Goal: Information Seeking & Learning: Learn about a topic

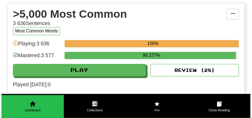
scroll to position [757, 0]
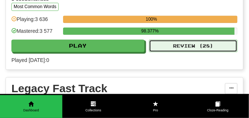
click at [177, 44] on button "Review ( 28 )" at bounding box center [193, 46] width 89 height 13
select select "**"
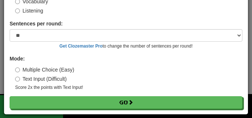
scroll to position [59, 0]
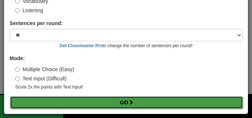
click at [96, 100] on button "Go" at bounding box center [126, 102] width 233 height 13
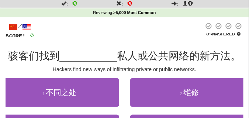
scroll to position [37, 0]
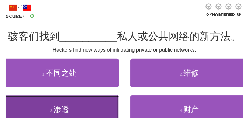
click at [76, 103] on button "3 . 渗透" at bounding box center [59, 109] width 119 height 29
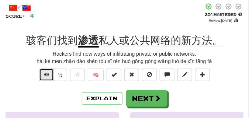
click at [47, 79] on button "Text-to-speech controls" at bounding box center [46, 75] width 15 height 13
click at [47, 78] on button "Text-to-speech controls" at bounding box center [46, 75] width 15 height 13
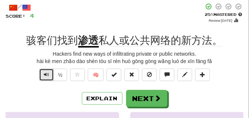
click at [46, 72] on span "Text-to-speech controls" at bounding box center [46, 74] width 5 height 5
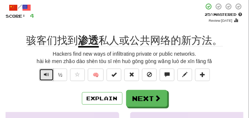
click at [46, 72] on span "Text-to-speech controls" at bounding box center [46, 74] width 5 height 5
click at [48, 75] on span "Text-to-speech controls" at bounding box center [46, 74] width 5 height 5
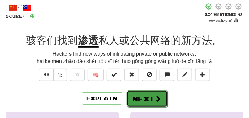
click at [143, 93] on button "Next" at bounding box center [147, 99] width 41 height 17
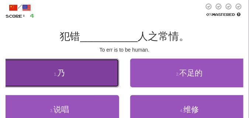
click at [106, 78] on button "1 . 乃" at bounding box center [59, 73] width 119 height 29
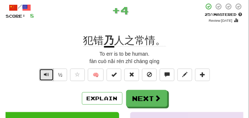
click at [46, 74] on span "Text-to-speech controls" at bounding box center [46, 74] width 5 height 5
click at [48, 73] on span "Text-to-speech controls" at bounding box center [46, 74] width 5 height 5
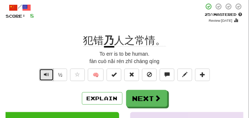
click at [48, 73] on span "Text-to-speech controls" at bounding box center [46, 74] width 5 height 5
click at [49, 73] on button "Text-to-speech controls" at bounding box center [46, 75] width 15 height 13
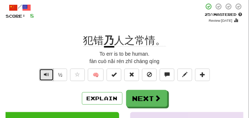
click at [49, 73] on button "Text-to-speech controls" at bounding box center [46, 75] width 15 height 13
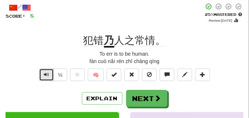
click at [49, 73] on button "Text-to-speech controls" at bounding box center [46, 75] width 15 height 13
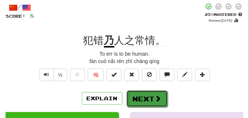
click at [140, 93] on button "Next" at bounding box center [147, 99] width 41 height 17
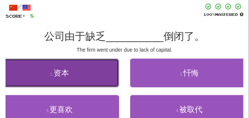
click at [64, 80] on button "1 . 资本" at bounding box center [59, 73] width 119 height 29
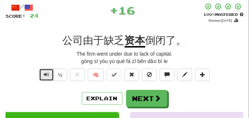
click at [48, 75] on span "Text-to-speech controls" at bounding box center [46, 74] width 5 height 5
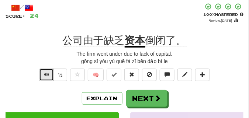
click at [48, 75] on span "Text-to-speech controls" at bounding box center [46, 74] width 5 height 5
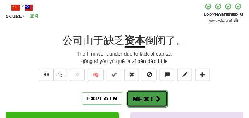
click at [148, 92] on button "Next" at bounding box center [147, 99] width 41 height 17
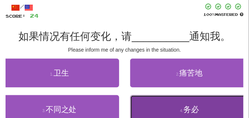
click at [136, 101] on button "4 . 务必" at bounding box center [189, 109] width 119 height 29
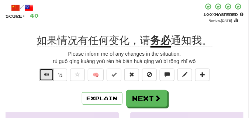
click at [45, 75] on span "Text-to-speech controls" at bounding box center [46, 74] width 5 height 5
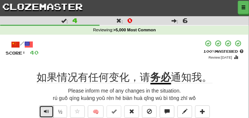
scroll to position [18, 0]
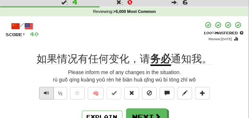
click at [45, 75] on div "Please inform me of any changes in the situation." at bounding box center [125, 72] width 238 height 7
click at [48, 97] on button "Text-to-speech controls" at bounding box center [46, 93] width 15 height 13
click at [48, 96] on span "Text-to-speech controls" at bounding box center [46, 93] width 5 height 5
click at [48, 93] on span "Text-to-speech controls" at bounding box center [46, 93] width 5 height 5
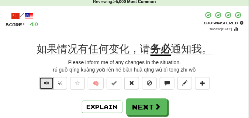
scroll to position [37, 0]
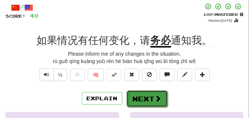
click at [141, 94] on button "Next" at bounding box center [147, 99] width 41 height 17
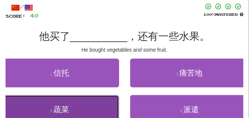
click at [59, 110] on span "蔬菜" at bounding box center [62, 109] width 16 height 8
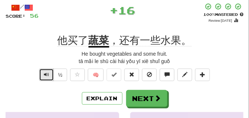
click at [44, 74] on span "Text-to-speech controls" at bounding box center [46, 74] width 5 height 5
click at [44, 73] on span "Text-to-speech controls" at bounding box center [46, 74] width 5 height 5
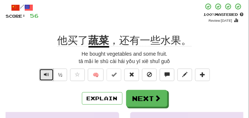
click at [44, 73] on span "Text-to-speech controls" at bounding box center [46, 74] width 5 height 5
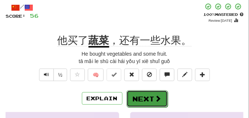
click at [156, 97] on span at bounding box center [158, 98] width 7 height 7
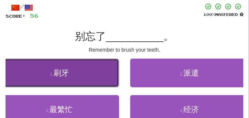
click at [62, 73] on span "刷牙" at bounding box center [62, 73] width 16 height 8
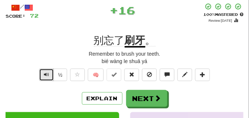
click at [46, 75] on span "Text-to-speech controls" at bounding box center [46, 74] width 5 height 5
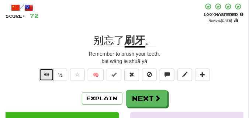
click at [46, 75] on span "Text-to-speech controls" at bounding box center [46, 74] width 5 height 5
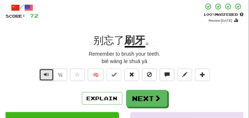
click at [46, 75] on span "Text-to-speech controls" at bounding box center [46, 74] width 5 height 5
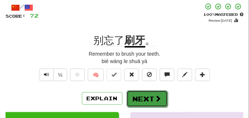
click at [151, 93] on button "Next" at bounding box center [147, 99] width 41 height 17
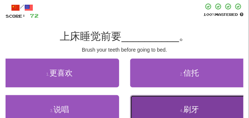
click at [150, 102] on button "4 . 刷牙" at bounding box center [189, 109] width 119 height 29
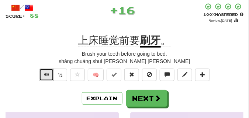
click at [50, 75] on button "Text-to-speech controls" at bounding box center [46, 75] width 15 height 13
click at [49, 75] on button "Text-to-speech controls" at bounding box center [46, 75] width 15 height 13
click at [47, 75] on span "Text-to-speech controls" at bounding box center [46, 74] width 5 height 5
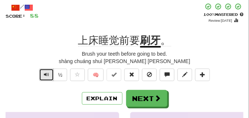
click at [47, 75] on span "Text-to-speech controls" at bounding box center [46, 74] width 5 height 5
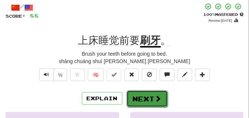
click at [140, 94] on button "Next" at bounding box center [147, 99] width 41 height 17
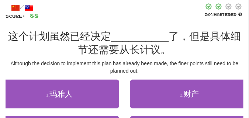
scroll to position [55, 0]
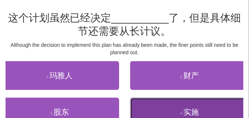
click at [156, 110] on button "4 . 实施" at bounding box center [189, 112] width 119 height 29
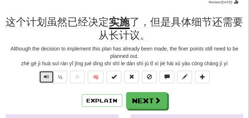
click at [46, 78] on span "Text-to-speech controls" at bounding box center [46, 76] width 5 height 5
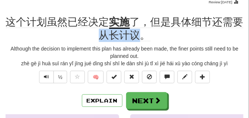
drag, startPoint x: 100, startPoint y: 38, endPoint x: 137, endPoint y: 38, distance: 37.0
click at [137, 38] on span "了，但是具体细节还需要从长计议。" at bounding box center [171, 28] width 145 height 25
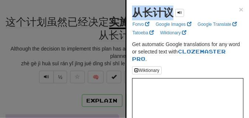
drag, startPoint x: 134, startPoint y: 14, endPoint x: 172, endPoint y: 19, distance: 38.0
click at [172, 19] on div "从长计议" at bounding box center [158, 13] width 52 height 15
copy strong "从长计议"
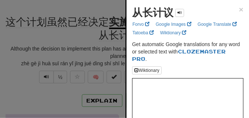
click at [37, 40] on div at bounding box center [124, 59] width 249 height 118
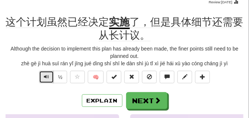
click at [50, 78] on button "Text-to-speech controls" at bounding box center [46, 77] width 15 height 13
click at [47, 76] on span "Text-to-speech controls" at bounding box center [46, 76] width 5 height 5
click at [50, 78] on button "Text-to-speech controls" at bounding box center [46, 77] width 15 height 13
click at [50, 77] on button "Text-to-speech controls" at bounding box center [46, 77] width 15 height 13
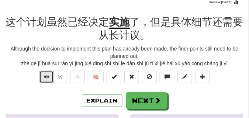
click at [50, 77] on button "Text-to-speech controls" at bounding box center [46, 77] width 15 height 13
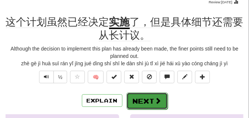
click at [150, 96] on button "Next" at bounding box center [147, 101] width 41 height 17
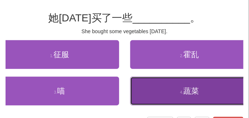
click at [153, 92] on button "4 . 蔬菜" at bounding box center [189, 91] width 119 height 29
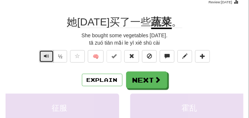
click at [45, 57] on span "Text-to-speech controls" at bounding box center [46, 56] width 5 height 5
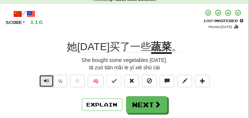
scroll to position [37, 0]
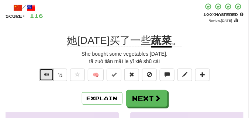
click at [45, 74] on span "Text-to-speech controls" at bounding box center [46, 74] width 5 height 5
click at [45, 73] on span "Text-to-speech controls" at bounding box center [46, 74] width 5 height 5
click at [45, 74] on span "Text-to-speech controls" at bounding box center [46, 74] width 5 height 5
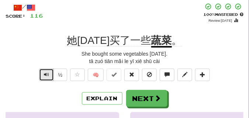
click at [45, 74] on span "Text-to-speech controls" at bounding box center [46, 74] width 5 height 5
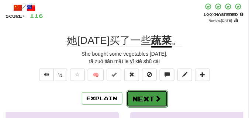
click at [138, 91] on button "Next" at bounding box center [147, 99] width 41 height 17
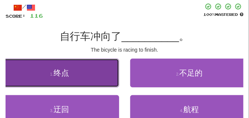
click at [68, 78] on button "1 . 终点" at bounding box center [59, 73] width 119 height 29
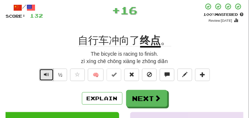
click at [44, 72] on span "Text-to-speech controls" at bounding box center [46, 74] width 5 height 5
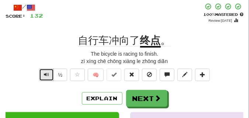
click at [44, 72] on span "Text-to-speech controls" at bounding box center [46, 74] width 5 height 5
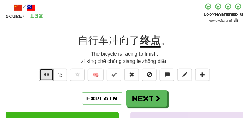
click at [44, 72] on span "Text-to-speech controls" at bounding box center [46, 74] width 5 height 5
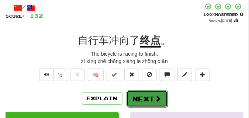
click at [136, 92] on button "Next" at bounding box center [147, 99] width 41 height 17
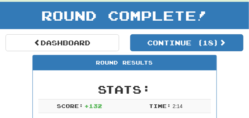
scroll to position [33, 0]
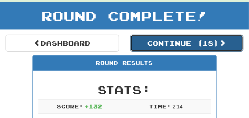
click at [153, 44] on button "Continue ( 18 )" at bounding box center [187, 43] width 114 height 17
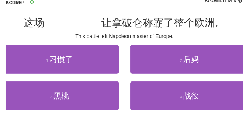
scroll to position [51, 0]
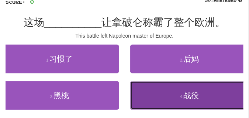
click at [156, 89] on button "4 . 战役" at bounding box center [189, 95] width 119 height 29
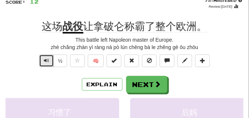
click at [44, 62] on span "Text-to-speech controls" at bounding box center [46, 60] width 5 height 5
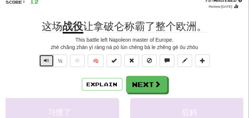
click at [44, 62] on span "Text-to-speech controls" at bounding box center [46, 60] width 5 height 5
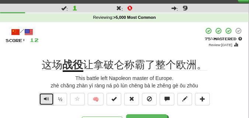
scroll to position [18, 0]
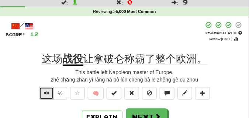
click at [46, 91] on span "Text-to-speech controls" at bounding box center [46, 93] width 5 height 5
click at [46, 94] on span "Text-to-speech controls" at bounding box center [46, 93] width 5 height 5
click at [47, 93] on span "Text-to-speech controls" at bounding box center [46, 93] width 5 height 5
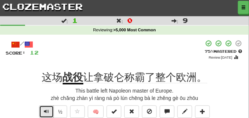
scroll to position [37, 0]
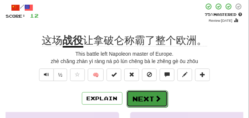
click at [140, 97] on button "Next" at bounding box center [147, 99] width 41 height 17
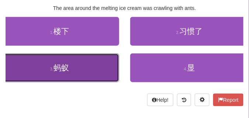
click at [50, 69] on small "3 ." at bounding box center [51, 69] width 3 height 4
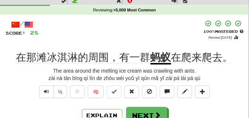
scroll to position [41, 0]
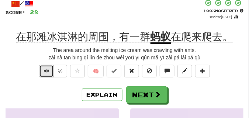
click at [43, 71] on button "Text-to-speech controls" at bounding box center [46, 71] width 15 height 13
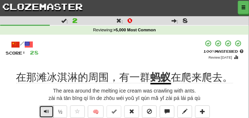
scroll to position [37, 0]
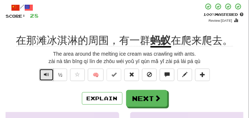
click at [43, 71] on button "Text-to-speech controls" at bounding box center [46, 75] width 15 height 13
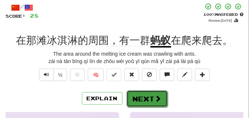
click at [151, 95] on button "Next" at bounding box center [147, 99] width 41 height 17
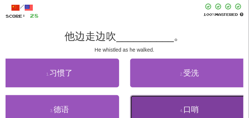
click at [176, 101] on button "4 . 口哨" at bounding box center [189, 109] width 119 height 29
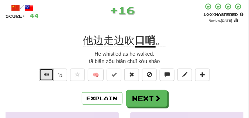
click at [47, 74] on span "Text-to-speech controls" at bounding box center [46, 74] width 5 height 5
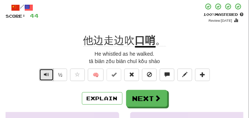
click at [47, 74] on span "Text-to-speech controls" at bounding box center [46, 74] width 5 height 5
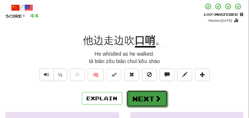
click at [140, 95] on button "Next" at bounding box center [147, 99] width 41 height 17
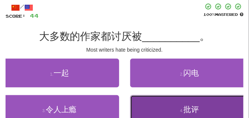
click at [142, 99] on button "4 . 批评" at bounding box center [189, 109] width 119 height 29
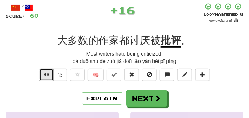
click at [44, 76] on span "Text-to-speech controls" at bounding box center [46, 74] width 5 height 5
click at [44, 75] on span "Text-to-speech controls" at bounding box center [46, 74] width 5 height 5
click at [46, 71] on button "Text-to-speech controls" at bounding box center [46, 75] width 15 height 13
click at [49, 77] on button "Text-to-speech controls" at bounding box center [46, 75] width 15 height 13
click at [49, 73] on button "Text-to-speech controls" at bounding box center [46, 75] width 15 height 13
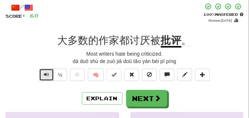
click at [45, 74] on span "Text-to-speech controls" at bounding box center [46, 74] width 5 height 5
click at [44, 74] on span "Text-to-speech controls" at bounding box center [46, 74] width 5 height 5
click at [44, 75] on span "Text-to-speech controls" at bounding box center [46, 74] width 5 height 5
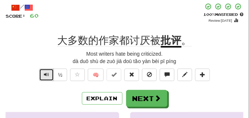
click at [44, 75] on span "Text-to-speech controls" at bounding box center [46, 74] width 5 height 5
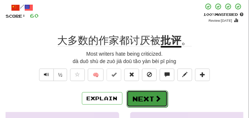
click at [139, 93] on button "Next" at bounding box center [147, 99] width 41 height 17
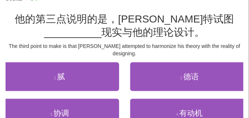
scroll to position [55, 0]
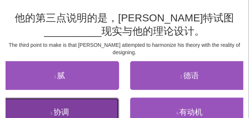
click at [81, 108] on button "3 . 协调" at bounding box center [59, 112] width 119 height 29
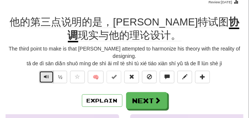
click at [43, 71] on button "Text-to-speech controls" at bounding box center [46, 77] width 15 height 13
click at [44, 74] on span "Text-to-speech controls" at bounding box center [46, 76] width 5 height 5
click at [47, 74] on span "Text-to-speech controls" at bounding box center [46, 76] width 5 height 5
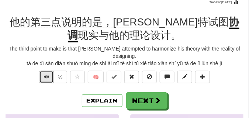
click at [47, 74] on span "Text-to-speech controls" at bounding box center [46, 76] width 5 height 5
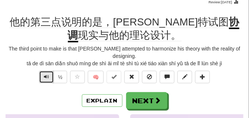
click at [47, 74] on span "Text-to-speech controls" at bounding box center [46, 76] width 5 height 5
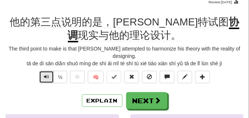
click at [47, 74] on span "Text-to-speech controls" at bounding box center [46, 76] width 5 height 5
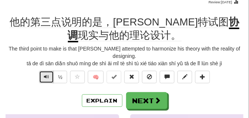
click at [47, 74] on span "Text-to-speech controls" at bounding box center [46, 76] width 5 height 5
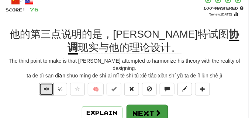
scroll to position [37, 0]
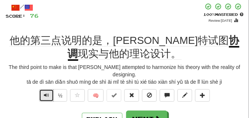
click at [50, 89] on button "Text-to-speech controls" at bounding box center [46, 95] width 15 height 13
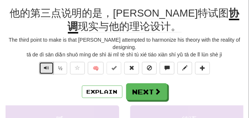
scroll to position [74, 0]
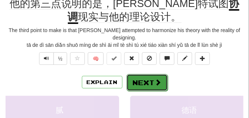
click at [128, 77] on button "Next" at bounding box center [147, 82] width 41 height 17
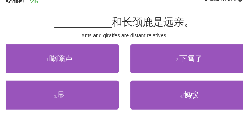
scroll to position [52, 0]
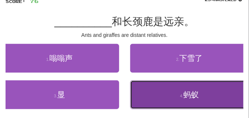
click at [159, 91] on button "4 . 蚂蚁" at bounding box center [189, 95] width 119 height 29
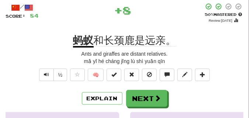
scroll to position [15, 0]
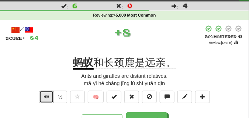
click at [49, 95] on button "Text-to-speech controls" at bounding box center [46, 97] width 15 height 13
click at [49, 94] on button "Text-to-speech controls" at bounding box center [46, 97] width 15 height 13
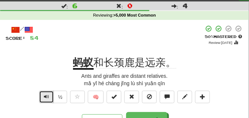
click at [49, 93] on button "Text-to-speech controls" at bounding box center [46, 97] width 15 height 13
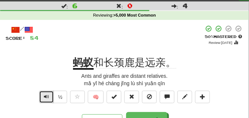
click at [49, 93] on button "Text-to-speech controls" at bounding box center [46, 97] width 15 height 13
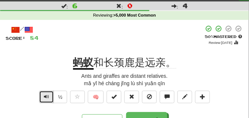
click at [49, 93] on button "Text-to-speech controls" at bounding box center [46, 97] width 15 height 13
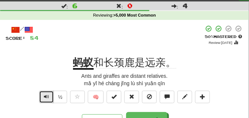
click at [49, 93] on button "Text-to-speech controls" at bounding box center [46, 97] width 15 height 13
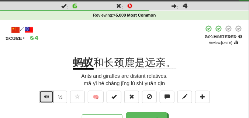
click at [49, 93] on button "Text-to-speech controls" at bounding box center [46, 97] width 15 height 13
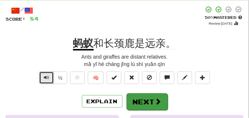
scroll to position [55, 0]
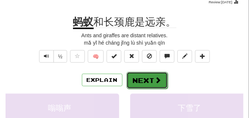
click at [148, 75] on button "Next" at bounding box center [147, 80] width 41 height 17
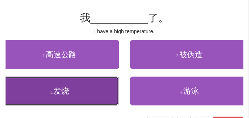
click at [69, 88] on button "3 . 发烧" at bounding box center [59, 91] width 119 height 29
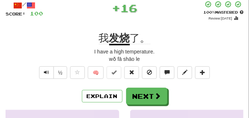
scroll to position [18, 0]
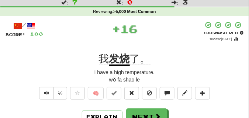
click at [38, 92] on div "½" at bounding box center [53, 95] width 30 height 16
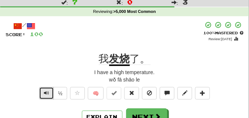
click at [46, 91] on span "Text-to-speech controls" at bounding box center [46, 93] width 5 height 5
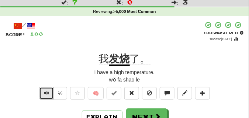
click at [46, 91] on span "Text-to-speech controls" at bounding box center [46, 93] width 5 height 5
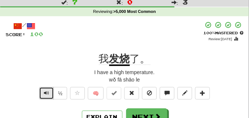
click at [46, 91] on span "Text-to-speech controls" at bounding box center [46, 93] width 5 height 5
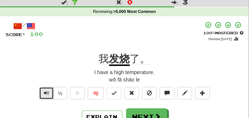
click at [46, 91] on span "Text-to-speech controls" at bounding box center [46, 93] width 5 height 5
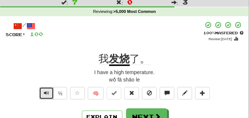
click at [46, 91] on span "Text-to-speech controls" at bounding box center [46, 93] width 5 height 5
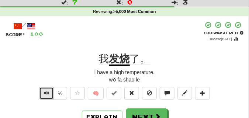
click at [46, 91] on span "Text-to-speech controls" at bounding box center [46, 93] width 5 height 5
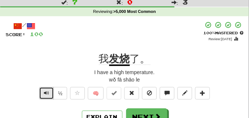
click at [46, 91] on span "Text-to-speech controls" at bounding box center [46, 93] width 5 height 5
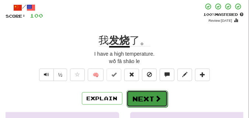
click at [142, 97] on button "Next" at bounding box center [147, 99] width 41 height 17
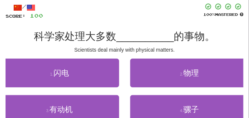
click at [58, 56] on div "/ Score: 100 100 % Mastered 科学家处理大多数 __________ 的事物。 Scientists deal mainly wit…" at bounding box center [125, 75] width 238 height 145
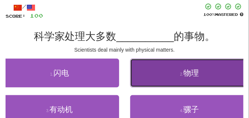
click at [167, 85] on button "2 . 物理" at bounding box center [189, 73] width 119 height 29
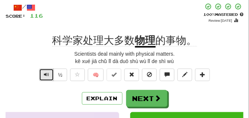
click at [41, 72] on button "Text-to-speech controls" at bounding box center [46, 75] width 15 height 13
click at [44, 72] on span "Text-to-speech controls" at bounding box center [46, 74] width 5 height 5
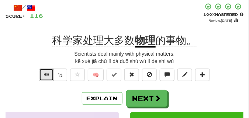
click at [48, 73] on span "Text-to-speech controls" at bounding box center [46, 74] width 5 height 5
click at [51, 75] on button "Text-to-speech controls" at bounding box center [46, 75] width 15 height 13
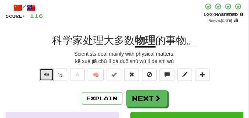
click at [51, 75] on button "Text-to-speech controls" at bounding box center [46, 75] width 15 height 13
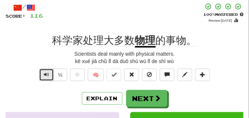
click at [51, 75] on button "Text-to-speech controls" at bounding box center [46, 75] width 15 height 13
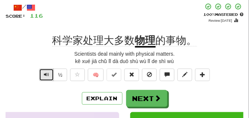
click at [51, 75] on button "Text-to-speech controls" at bounding box center [46, 75] width 15 height 13
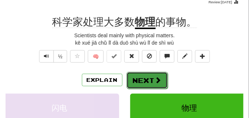
click at [141, 75] on button "Next" at bounding box center [147, 80] width 41 height 17
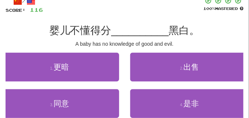
scroll to position [37, 0]
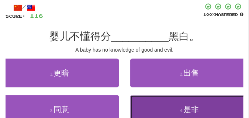
click at [196, 103] on button "4 . 是非" at bounding box center [189, 109] width 119 height 29
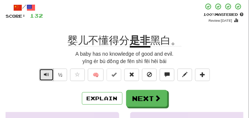
click at [49, 74] on button "Text-to-speech controls" at bounding box center [46, 75] width 15 height 13
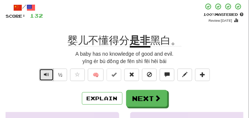
click at [49, 74] on button "Text-to-speech controls" at bounding box center [46, 75] width 15 height 13
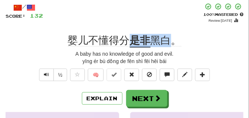
drag, startPoint x: 129, startPoint y: 40, endPoint x: 167, endPoint y: 43, distance: 38.2
click at [167, 43] on div "婴儿不懂得分 是非 黑白。" at bounding box center [125, 40] width 238 height 13
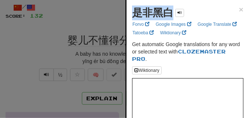
drag, startPoint x: 134, startPoint y: 14, endPoint x: 170, endPoint y: 19, distance: 35.8
click at [170, 19] on div "是非黑白" at bounding box center [158, 13] width 52 height 15
copy strong "是非黑白"
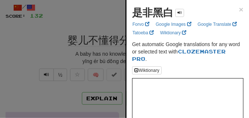
click at [124, 7] on div at bounding box center [124, 59] width 249 height 118
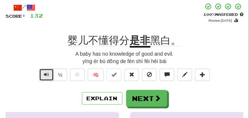
click at [46, 75] on span "Text-to-speech controls" at bounding box center [46, 74] width 5 height 5
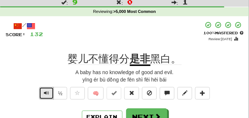
scroll to position [55, 0]
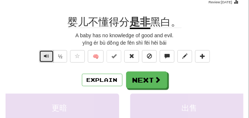
click at [47, 59] on span "Text-to-speech controls" at bounding box center [46, 56] width 5 height 5
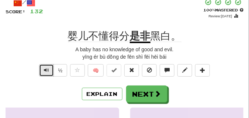
scroll to position [18, 0]
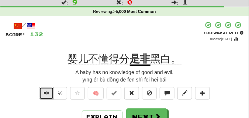
click at [45, 92] on span "Text-to-speech controls" at bounding box center [46, 93] width 5 height 5
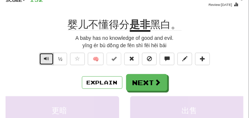
scroll to position [55, 0]
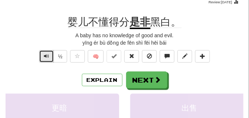
click at [50, 56] on button "Text-to-speech controls" at bounding box center [46, 56] width 15 height 13
click at [45, 56] on span "Text-to-speech controls" at bounding box center [46, 56] width 5 height 5
click at [47, 55] on span "Text-to-speech controls" at bounding box center [46, 56] width 5 height 5
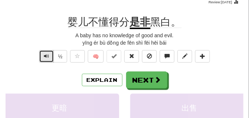
click at [47, 55] on span "Text-to-speech controls" at bounding box center [46, 56] width 5 height 5
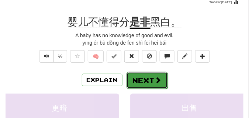
click at [149, 76] on button "Next" at bounding box center [147, 80] width 41 height 17
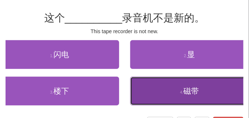
click at [175, 96] on button "4 . 磁带" at bounding box center [189, 91] width 119 height 29
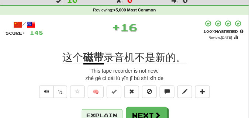
scroll to position [18, 0]
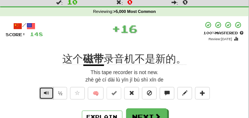
click at [46, 93] on span "Text-to-speech controls" at bounding box center [46, 93] width 5 height 5
click at [46, 92] on span "Text-to-speech controls" at bounding box center [46, 93] width 5 height 5
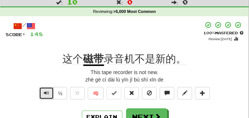
click at [46, 92] on span "Text-to-speech controls" at bounding box center [46, 93] width 5 height 5
click at [49, 93] on button "Text-to-speech controls" at bounding box center [46, 93] width 15 height 13
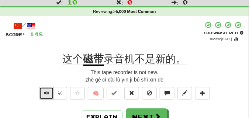
click at [49, 93] on button "Text-to-speech controls" at bounding box center [46, 93] width 15 height 13
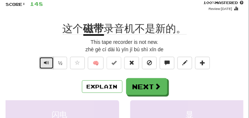
scroll to position [55, 0]
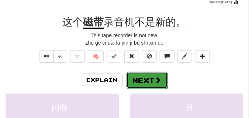
click at [141, 78] on button "Next" at bounding box center [147, 80] width 41 height 17
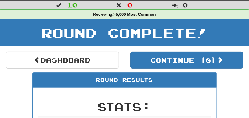
scroll to position [37, 0]
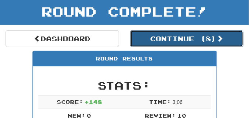
click at [150, 42] on button "Continue ( 8 )" at bounding box center [187, 38] width 114 height 17
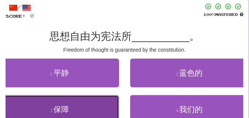
click at [37, 106] on button "3 . 保障" at bounding box center [59, 109] width 119 height 29
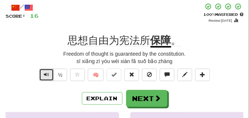
click at [45, 76] on span "Text-to-speech controls" at bounding box center [46, 74] width 5 height 5
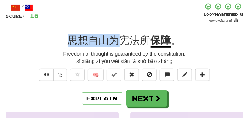
drag, startPoint x: 69, startPoint y: 40, endPoint x: 115, endPoint y: 42, distance: 46.2
click at [115, 42] on span "思想自由为宪法所" at bounding box center [109, 41] width 83 height 12
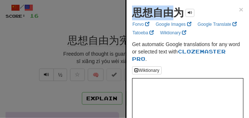
drag, startPoint x: 134, startPoint y: 17, endPoint x: 169, endPoint y: 18, distance: 34.8
click at [169, 18] on strong "思想自由为" at bounding box center [158, 12] width 52 height 11
copy strong "思想自由"
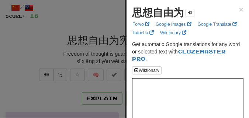
click at [40, 43] on div at bounding box center [124, 59] width 249 height 118
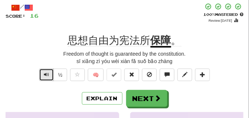
click at [43, 76] on button "Text-to-speech controls" at bounding box center [46, 75] width 15 height 13
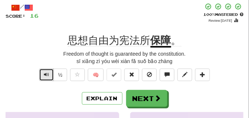
click at [43, 76] on button "Text-to-speech controls" at bounding box center [46, 75] width 15 height 13
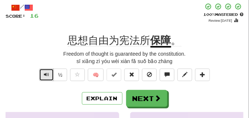
click at [43, 76] on button "Text-to-speech controls" at bounding box center [46, 75] width 15 height 13
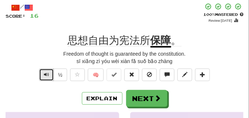
click at [43, 76] on button "Text-to-speech controls" at bounding box center [46, 75] width 15 height 13
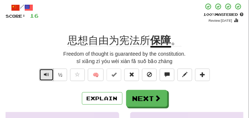
click at [43, 76] on button "Text-to-speech controls" at bounding box center [46, 75] width 15 height 13
click at [47, 73] on span "Text-to-speech controls" at bounding box center [46, 74] width 5 height 5
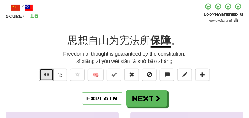
click at [47, 73] on span "Text-to-speech controls" at bounding box center [46, 74] width 5 height 5
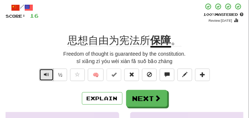
click at [47, 73] on span "Text-to-speech controls" at bounding box center [46, 74] width 5 height 5
click at [48, 78] on button "Text-to-speech controls" at bounding box center [46, 75] width 15 height 13
click at [47, 74] on span "Text-to-speech controls" at bounding box center [46, 74] width 5 height 5
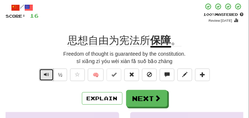
click at [47, 74] on span "Text-to-speech controls" at bounding box center [46, 74] width 5 height 5
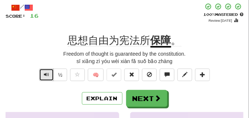
click at [47, 74] on span "Text-to-speech controls" at bounding box center [46, 74] width 5 height 5
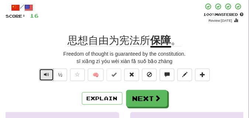
click at [47, 74] on span "Text-to-speech controls" at bounding box center [46, 74] width 5 height 5
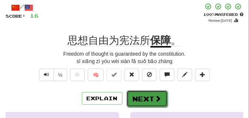
click at [142, 94] on button "Next" at bounding box center [147, 99] width 41 height 17
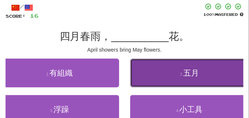
click at [161, 77] on button "2 . 五月" at bounding box center [189, 73] width 119 height 29
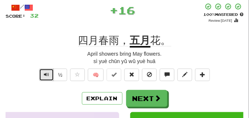
click at [44, 76] on span "Text-to-speech controls" at bounding box center [46, 74] width 5 height 5
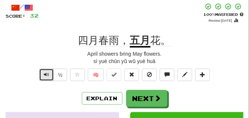
click at [44, 76] on span "Text-to-speech controls" at bounding box center [46, 74] width 5 height 5
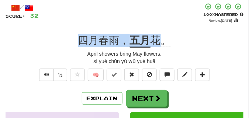
drag, startPoint x: 75, startPoint y: 45, endPoint x: 156, endPoint y: 42, distance: 80.9
click at [156, 42] on div "四月春雨， 五月 花。" at bounding box center [125, 40] width 238 height 13
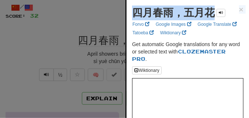
drag, startPoint x: 134, startPoint y: 16, endPoint x: 219, endPoint y: 21, distance: 84.8
copy div "四月春雨，五月花 × Forvo Google Images Google Translate Tatoeba Wiktionary"
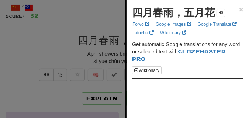
click at [115, 24] on div at bounding box center [124, 59] width 249 height 118
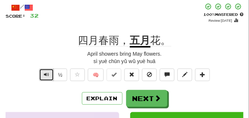
click at [46, 74] on span "Text-to-speech controls" at bounding box center [46, 74] width 5 height 5
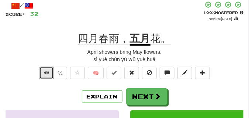
scroll to position [55, 0]
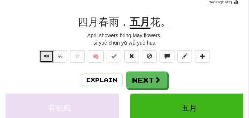
click at [46, 58] on span "Text-to-speech controls" at bounding box center [46, 56] width 5 height 5
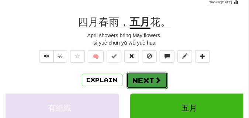
click at [155, 75] on button "Next" at bounding box center [147, 80] width 41 height 17
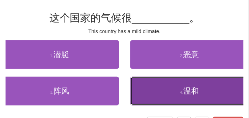
click at [173, 91] on button "4 . 温和" at bounding box center [189, 91] width 119 height 29
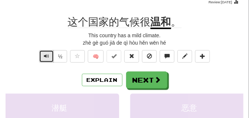
click at [45, 56] on span "Text-to-speech controls" at bounding box center [46, 56] width 5 height 5
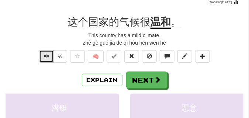
click at [45, 56] on span "Text-to-speech controls" at bounding box center [46, 56] width 5 height 5
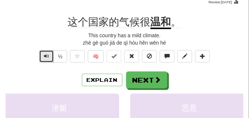
click at [45, 56] on span "Text-to-speech controls" at bounding box center [46, 56] width 5 height 5
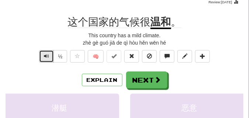
click at [45, 56] on span "Text-to-speech controls" at bounding box center [46, 56] width 5 height 5
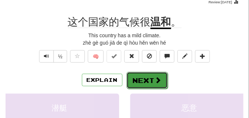
click at [143, 74] on button "Next" at bounding box center [147, 80] width 41 height 17
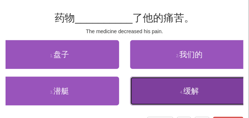
click at [180, 93] on button "4 . 缓解" at bounding box center [189, 91] width 119 height 29
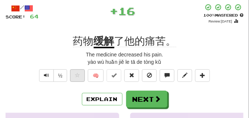
scroll to position [37, 0]
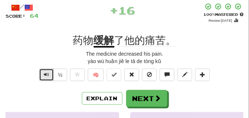
click at [46, 75] on span "Text-to-speech controls" at bounding box center [46, 74] width 5 height 5
click at [46, 74] on span "Text-to-speech controls" at bounding box center [46, 74] width 5 height 5
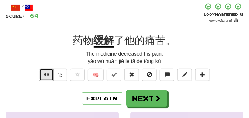
click at [46, 74] on span "Text-to-speech controls" at bounding box center [46, 74] width 5 height 5
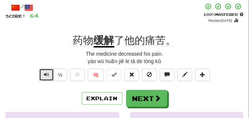
click at [48, 72] on span "Text-to-speech controls" at bounding box center [46, 74] width 5 height 5
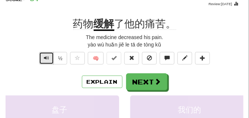
scroll to position [55, 0]
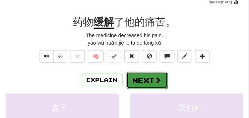
click at [164, 82] on button "Next" at bounding box center [147, 80] width 41 height 17
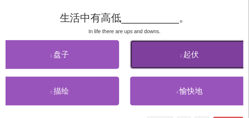
click at [149, 67] on button "2 . 起伏" at bounding box center [189, 54] width 119 height 29
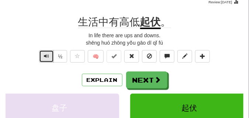
click at [49, 55] on button "Text-to-speech controls" at bounding box center [46, 56] width 15 height 13
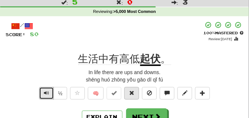
scroll to position [37, 0]
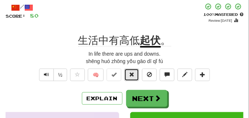
click at [133, 72] on span at bounding box center [131, 74] width 5 height 5
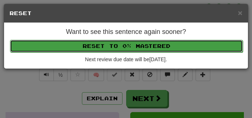
click at [130, 50] on button "Reset to 0% Mastered" at bounding box center [126, 46] width 233 height 13
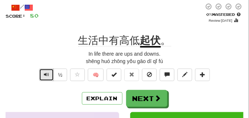
click at [45, 76] on span "Text-to-speech controls" at bounding box center [46, 74] width 5 height 5
click at [46, 74] on span "Text-to-speech controls" at bounding box center [46, 74] width 5 height 5
click at [47, 74] on span "Text-to-speech controls" at bounding box center [46, 74] width 5 height 5
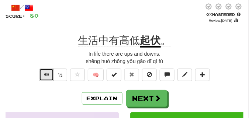
click at [47, 74] on span "Text-to-speech controls" at bounding box center [46, 74] width 5 height 5
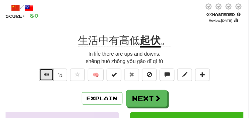
click at [47, 74] on span "Text-to-speech controls" at bounding box center [46, 74] width 5 height 5
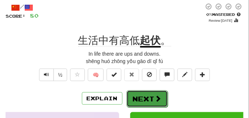
click at [144, 93] on button "Next" at bounding box center [147, 99] width 41 height 17
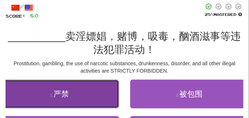
click at [95, 97] on button "1 . 严禁" at bounding box center [59, 94] width 119 height 29
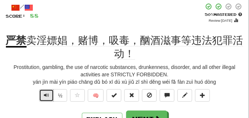
click at [48, 94] on span "Text-to-speech controls" at bounding box center [46, 95] width 5 height 5
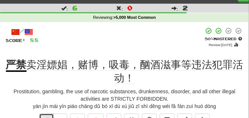
scroll to position [18, 0]
